Goal: Communication & Community: Answer question/provide support

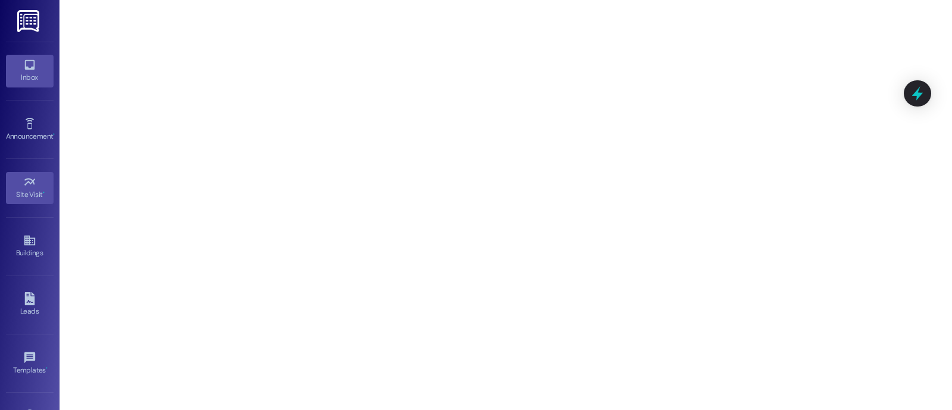
click at [35, 79] on div "Inbox" at bounding box center [29, 77] width 59 height 12
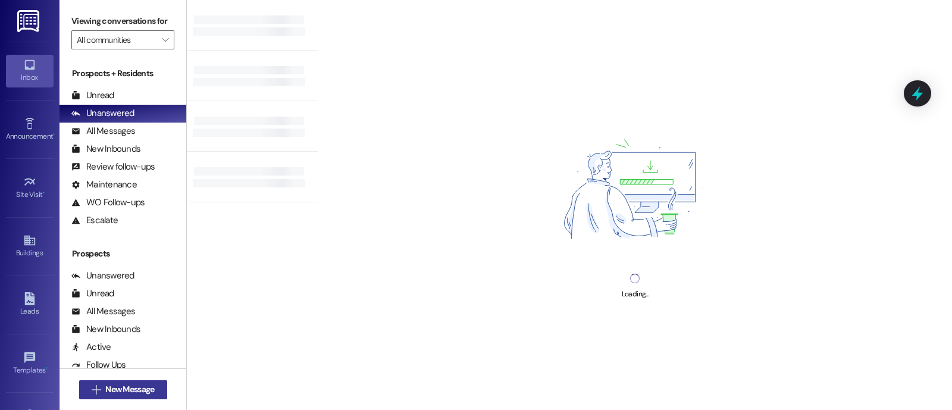
click at [138, 386] on span "New Message" at bounding box center [129, 389] width 49 height 12
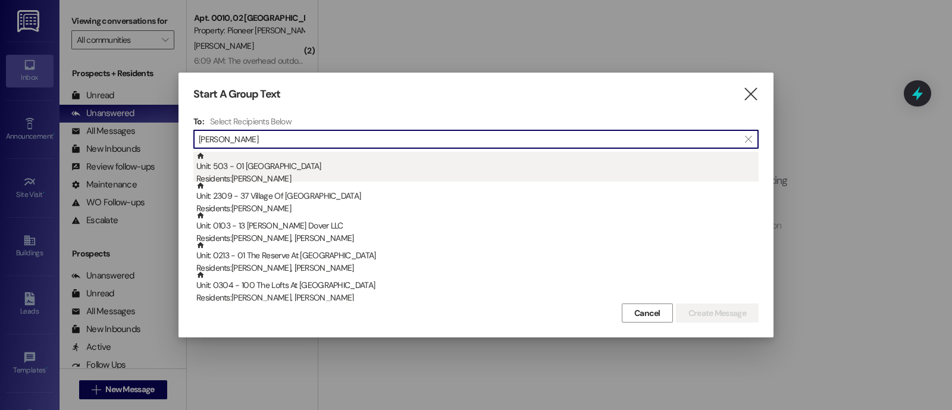
type input "[PERSON_NAME]"
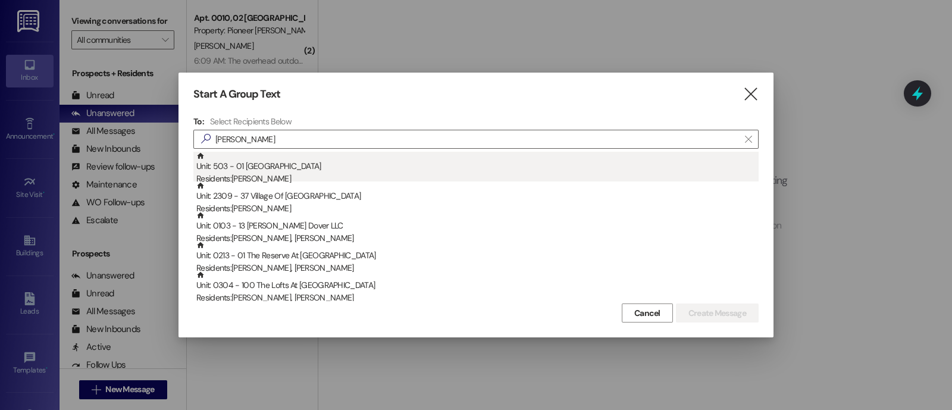
click at [296, 168] on div "Unit: 503 - 01 Hunter'S Pointe Residents: [PERSON_NAME]" at bounding box center [477, 169] width 562 height 34
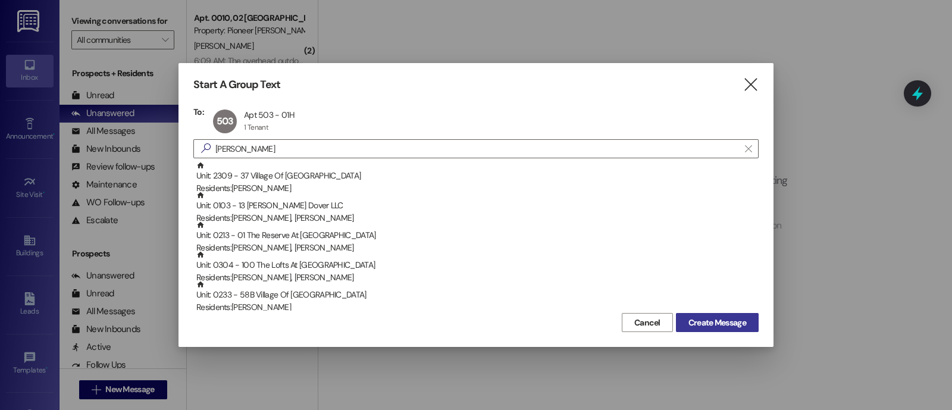
click at [714, 324] on span "Create Message" at bounding box center [717, 322] width 58 height 12
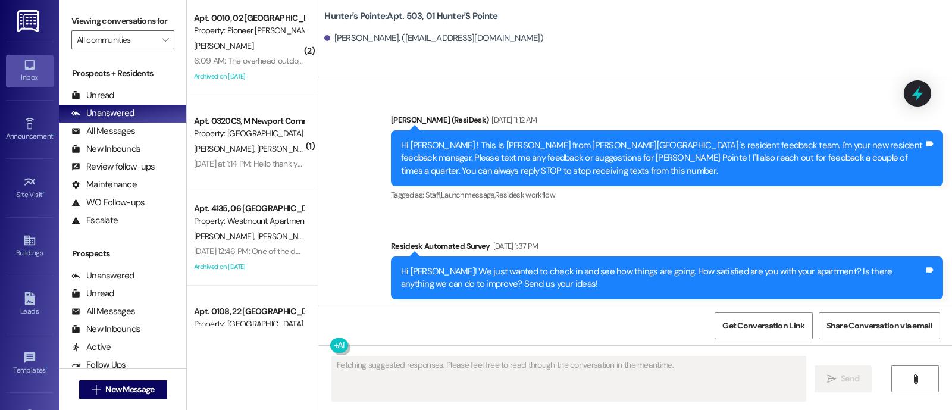
scroll to position [9026, 0]
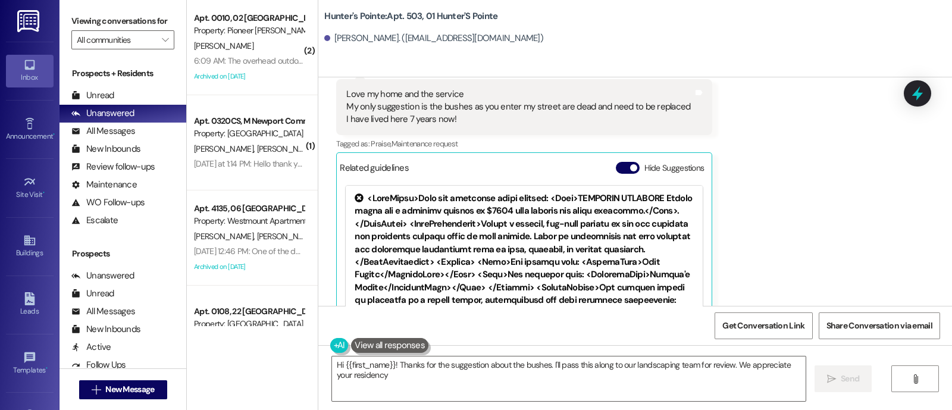
type textarea "Hi {{first_name}}! Thanks for the suggestion about the bushes. I'll pass this a…"
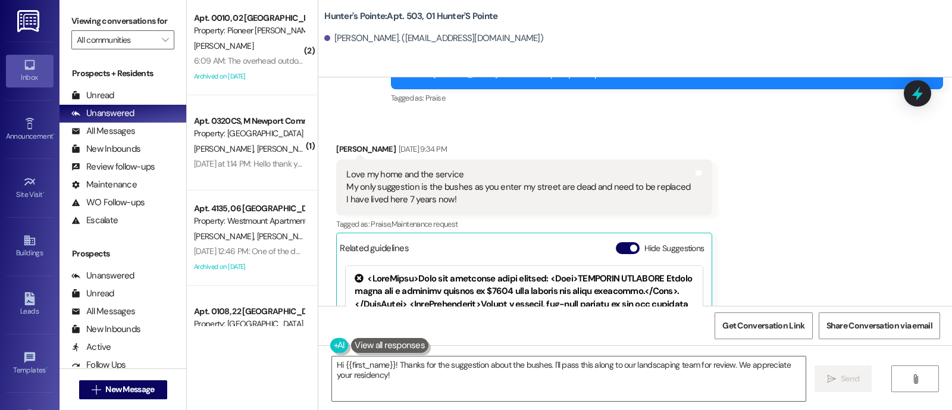
scroll to position [8927, 0]
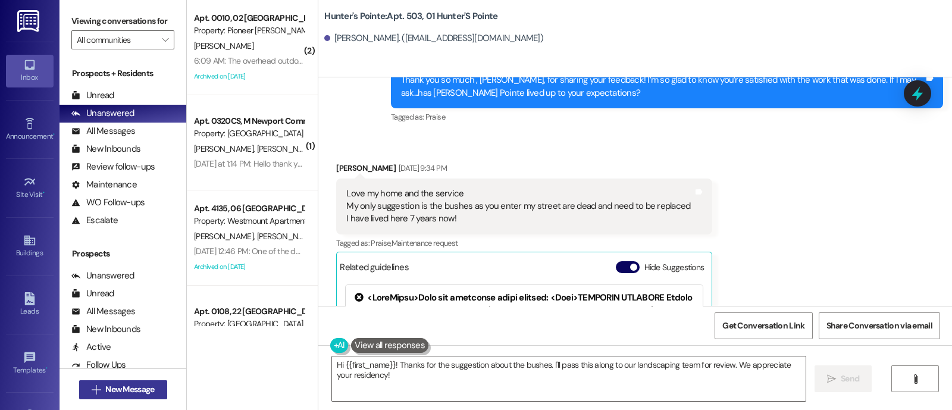
click at [139, 394] on span "New Message" at bounding box center [129, 389] width 49 height 12
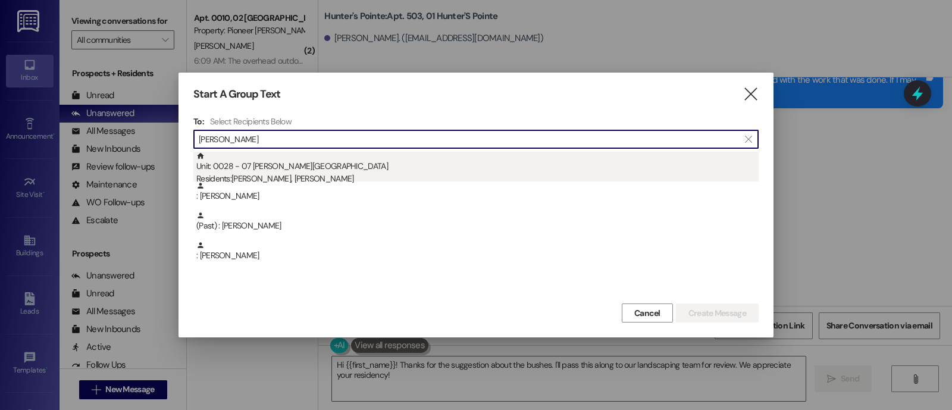
type input "[PERSON_NAME]"
click at [315, 180] on div "Residents: [PERSON_NAME], [PERSON_NAME]" at bounding box center [477, 178] width 562 height 12
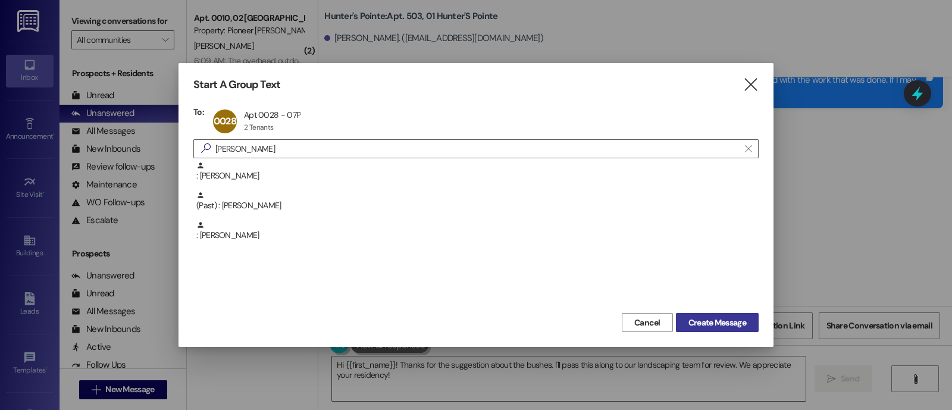
click at [729, 325] on span "Create Message" at bounding box center [717, 322] width 58 height 12
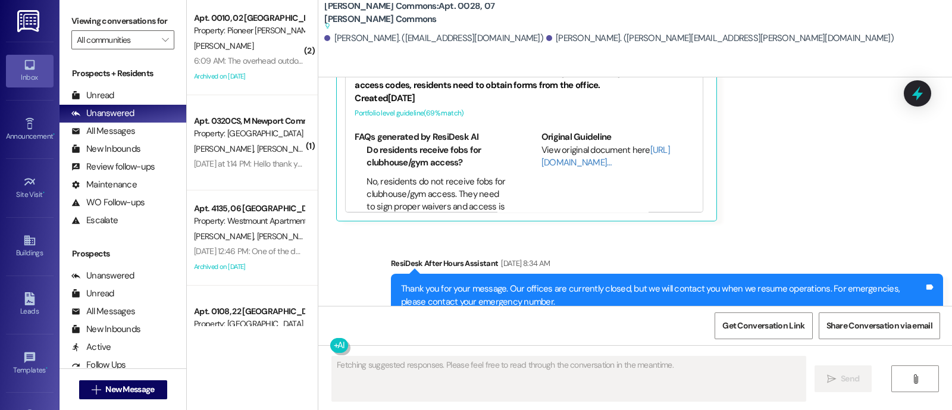
scroll to position [10379, 0]
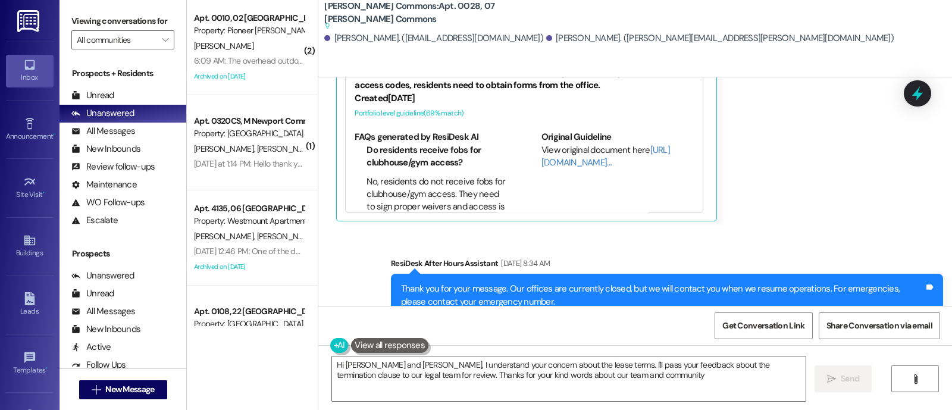
type textarea "Hi [PERSON_NAME] and [PERSON_NAME], I understand your concern about the lease t…"
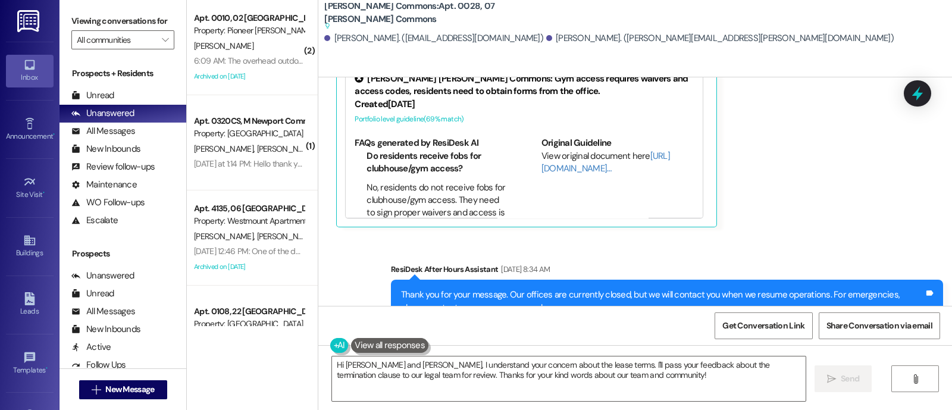
scroll to position [10376, 0]
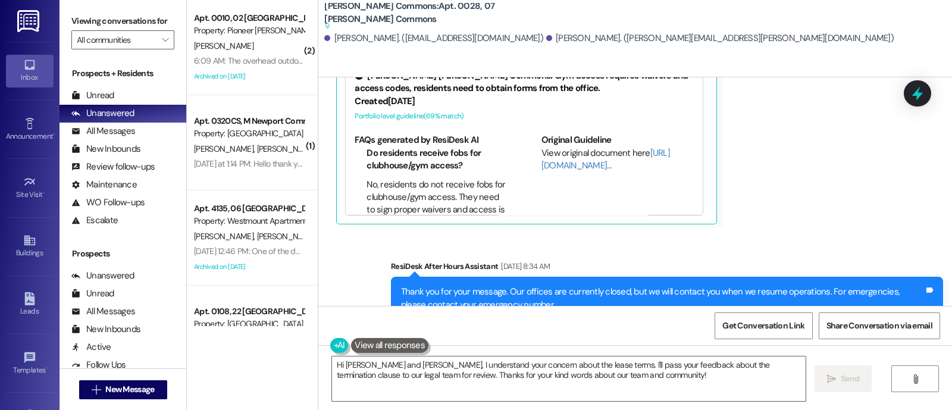
click at [29, 77] on div "Inbox" at bounding box center [29, 77] width 59 height 12
